Goal: Information Seeking & Learning: Learn about a topic

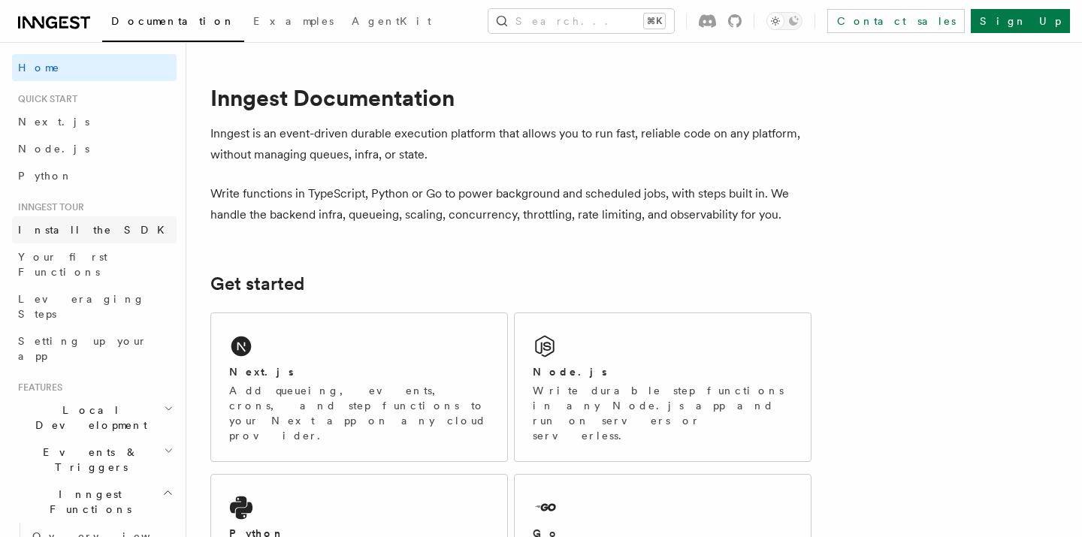
click at [33, 231] on span "Install the SDK" at bounding box center [96, 230] width 156 height 12
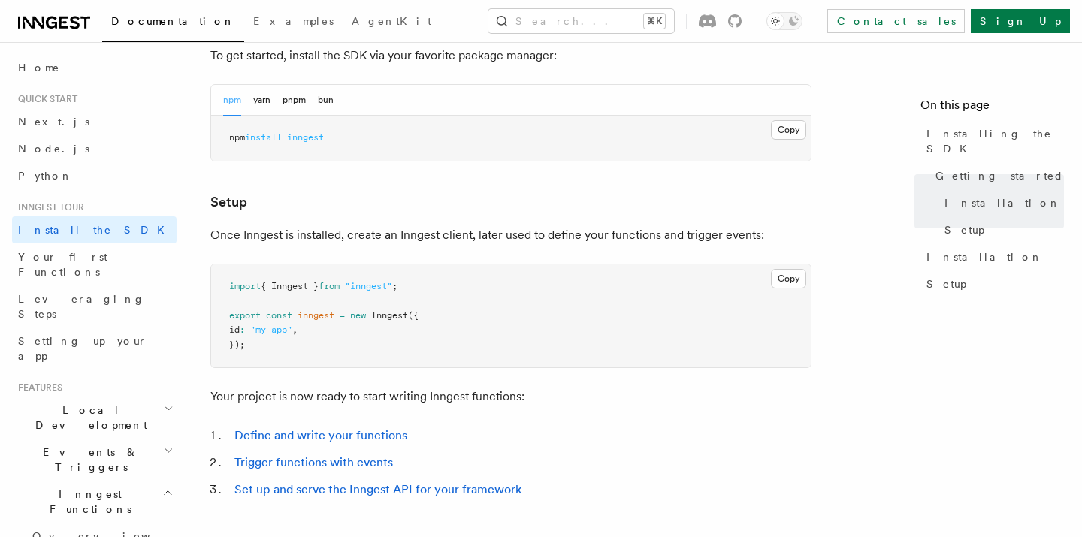
scroll to position [489, 0]
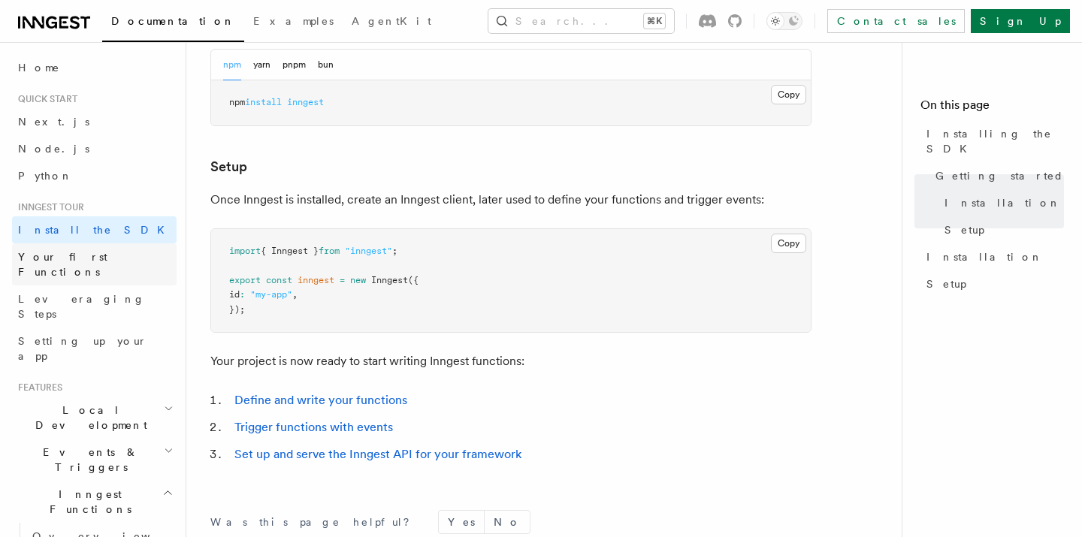
click at [113, 266] on link "Your first Functions" at bounding box center [94, 265] width 165 height 42
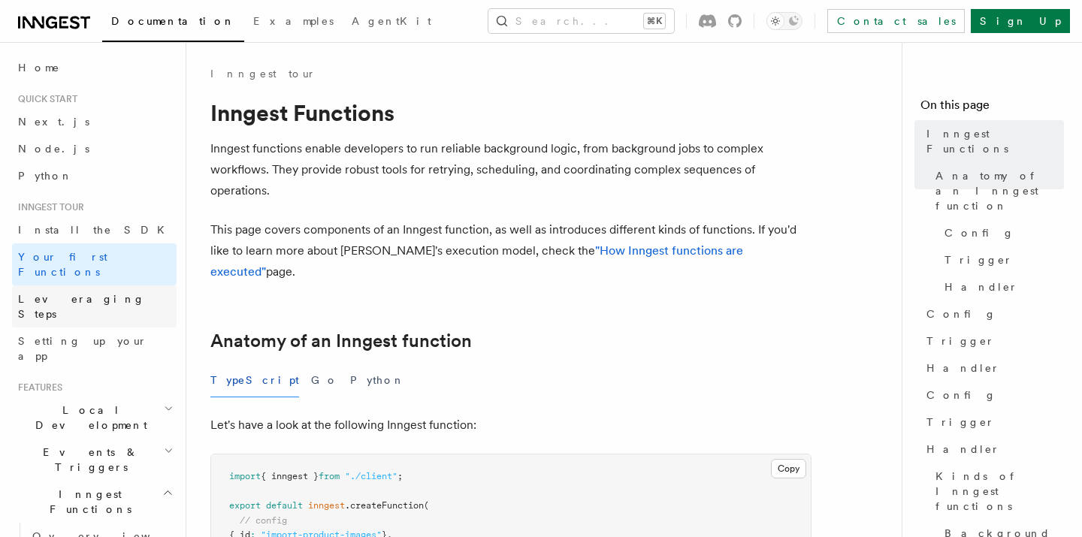
scroll to position [13, 0]
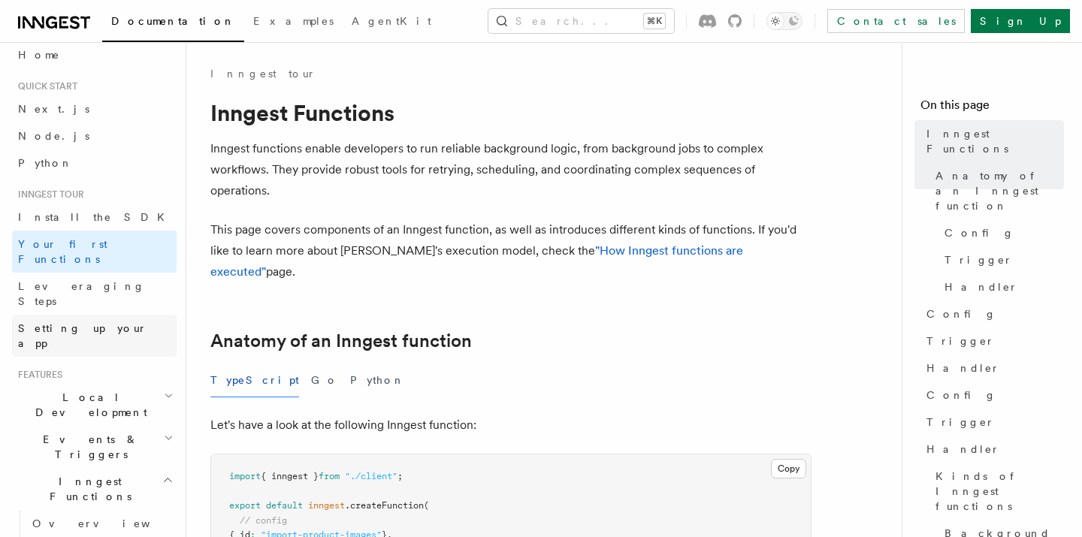
click at [120, 315] on link "Setting up your app" at bounding box center [94, 336] width 165 height 42
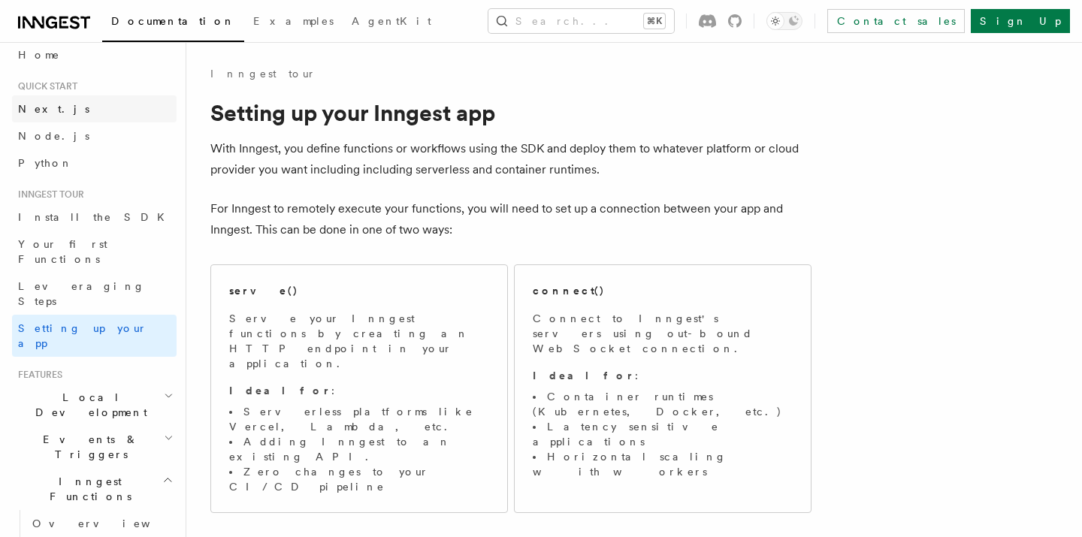
click at [51, 121] on link "Next.js" at bounding box center [94, 108] width 165 height 27
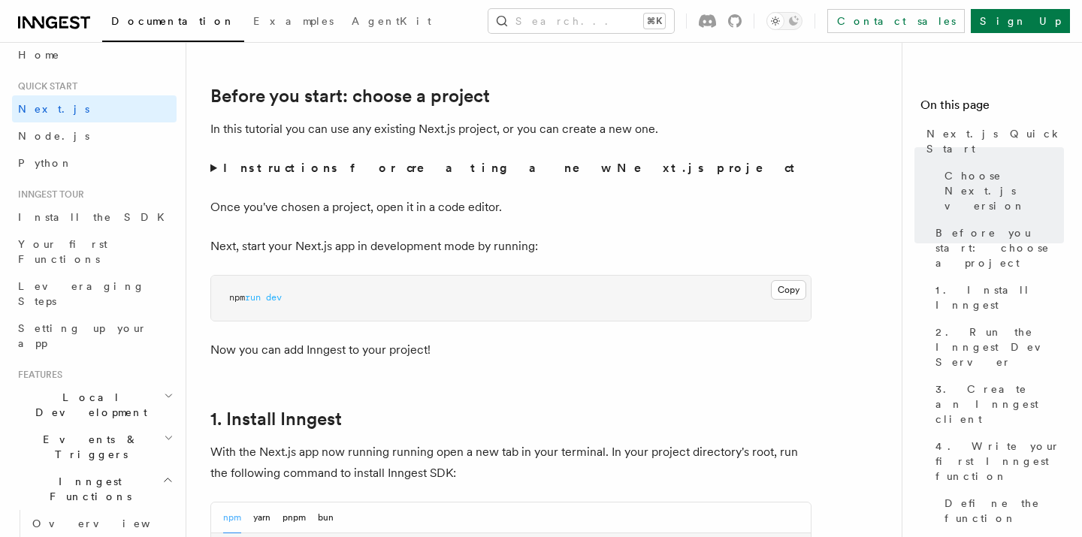
scroll to position [509, 0]
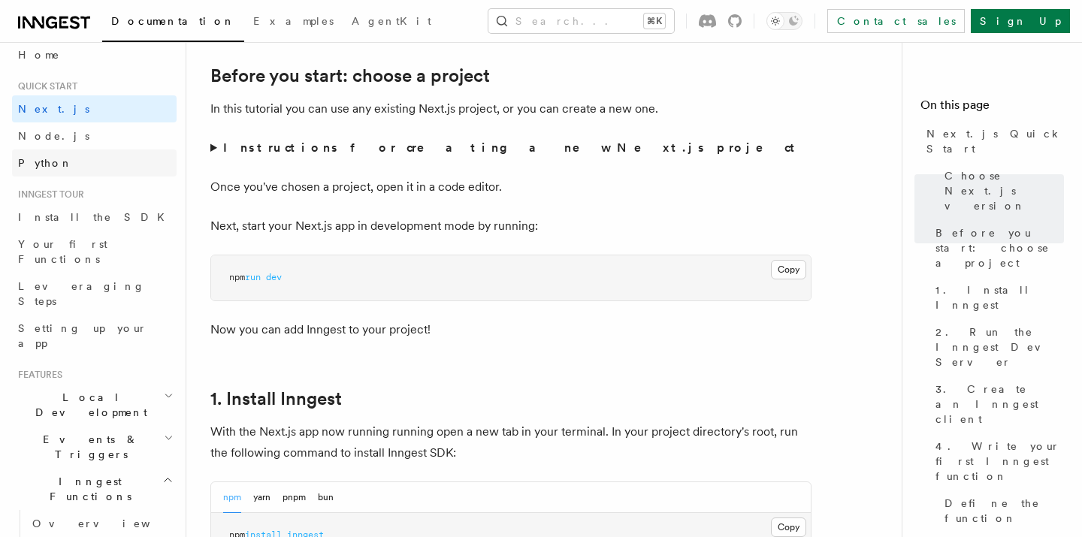
click at [71, 171] on link "Python" at bounding box center [94, 163] width 165 height 27
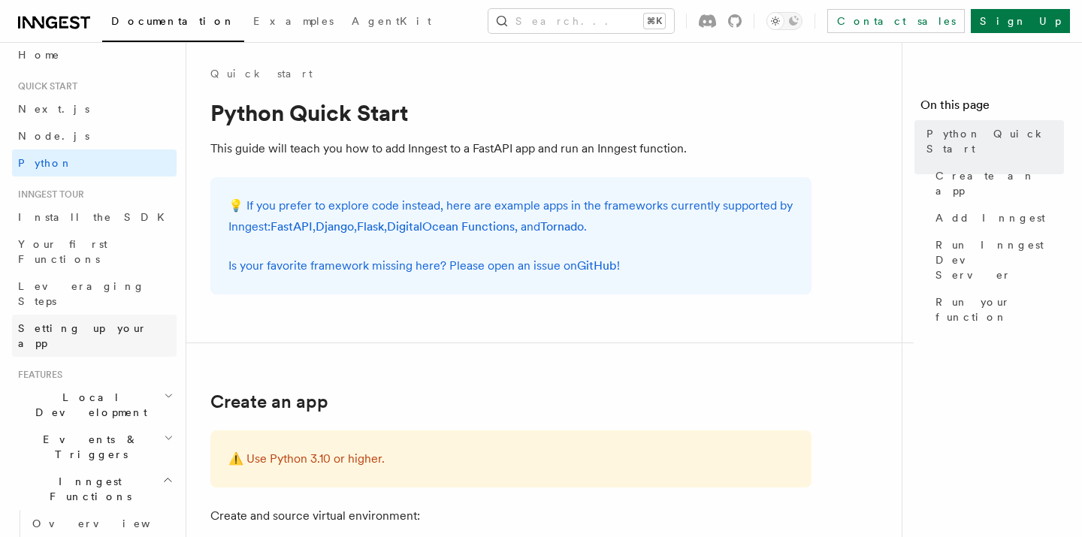
click at [61, 322] on span "Setting up your app" at bounding box center [82, 335] width 129 height 27
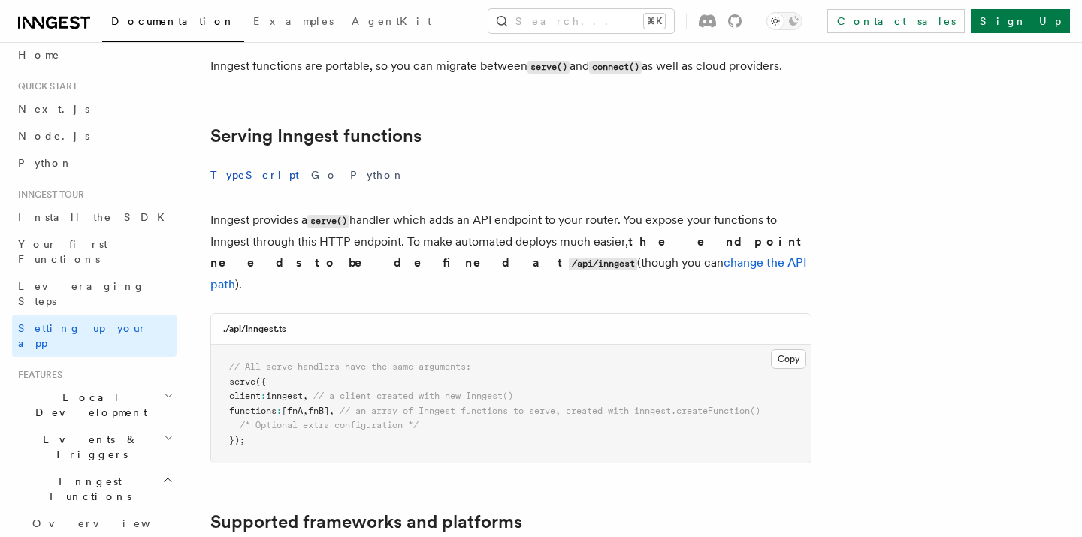
scroll to position [482, 0]
click at [350, 158] on button "Python" at bounding box center [377, 175] width 55 height 34
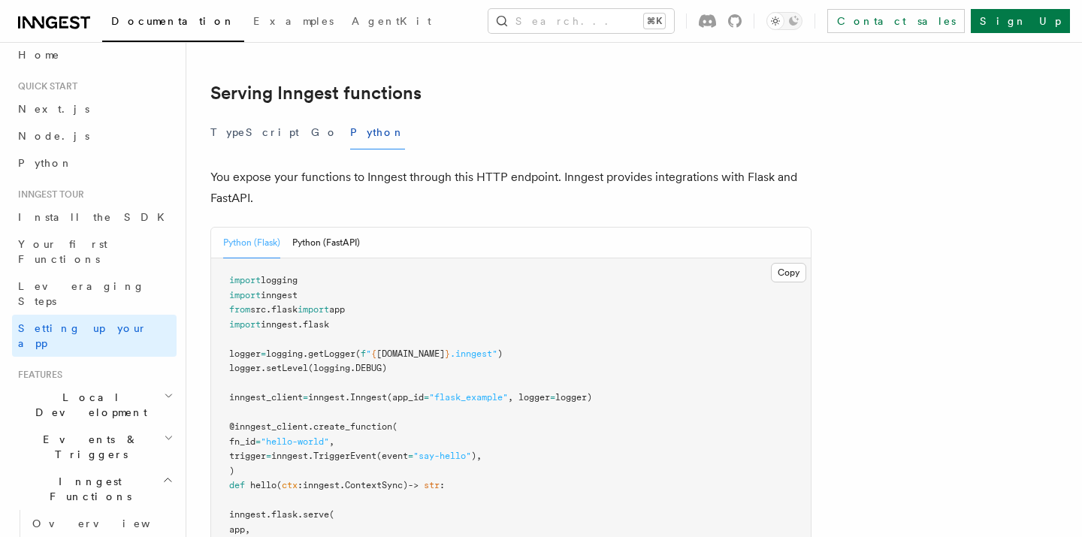
scroll to position [0, 0]
